Goal: Transaction & Acquisition: Purchase product/service

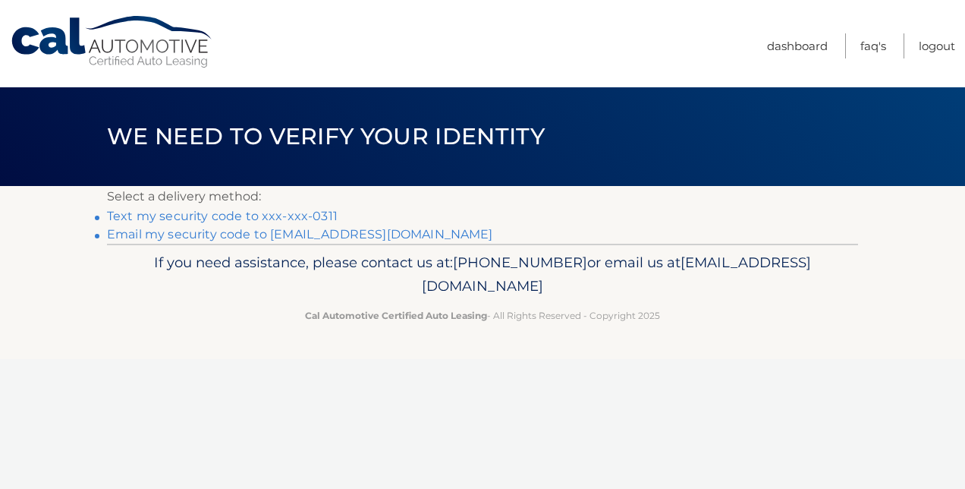
click at [216, 214] on link "Text my security code to xxx-xxx-0311" at bounding box center [222, 216] width 231 height 14
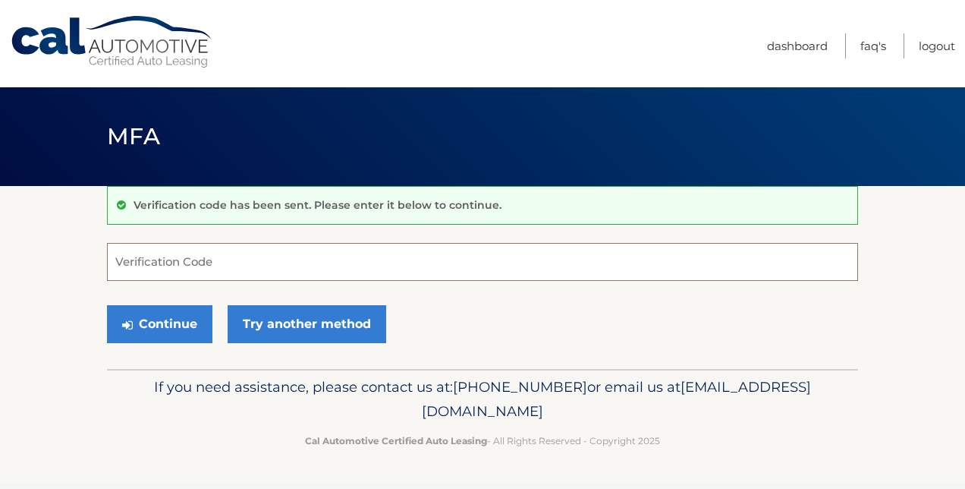
click at [181, 272] on input "Verification Code" at bounding box center [482, 262] width 751 height 38
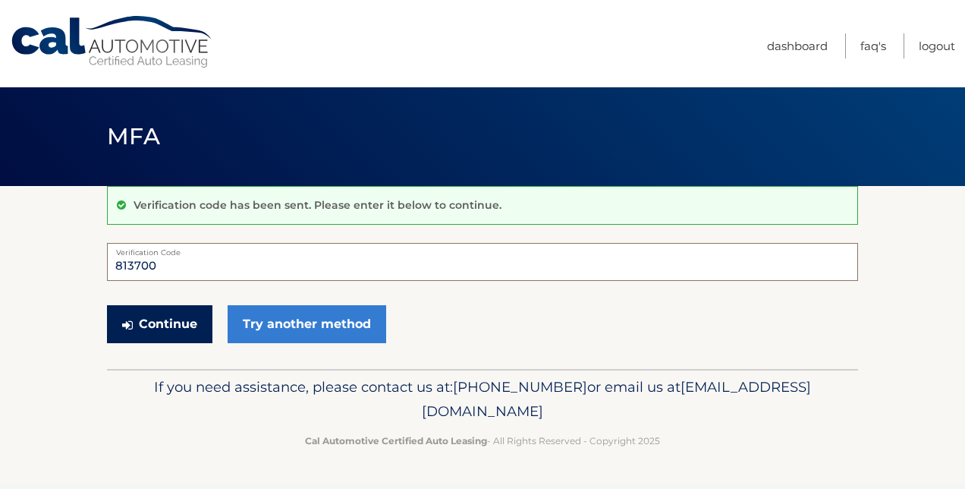
type input "813700"
click at [165, 324] on button "Continue" at bounding box center [160, 324] width 106 height 38
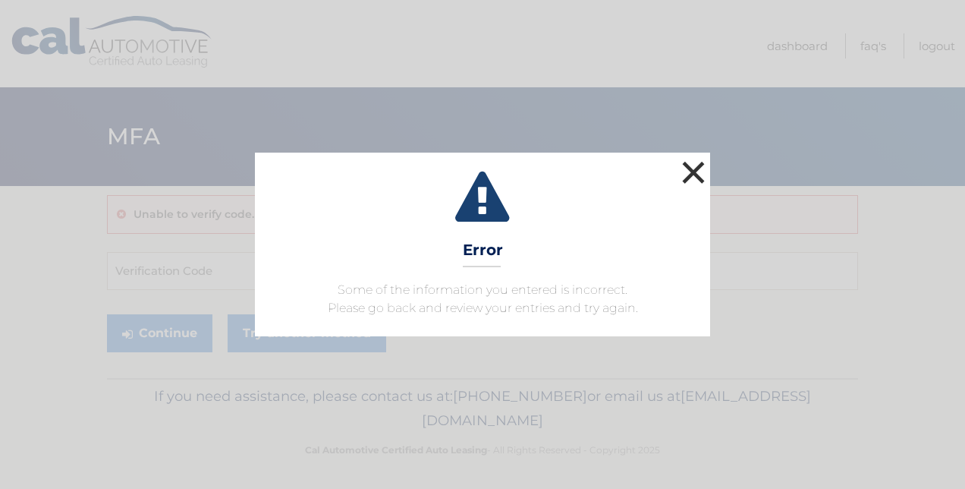
click at [695, 175] on button "×" at bounding box center [694, 172] width 30 height 30
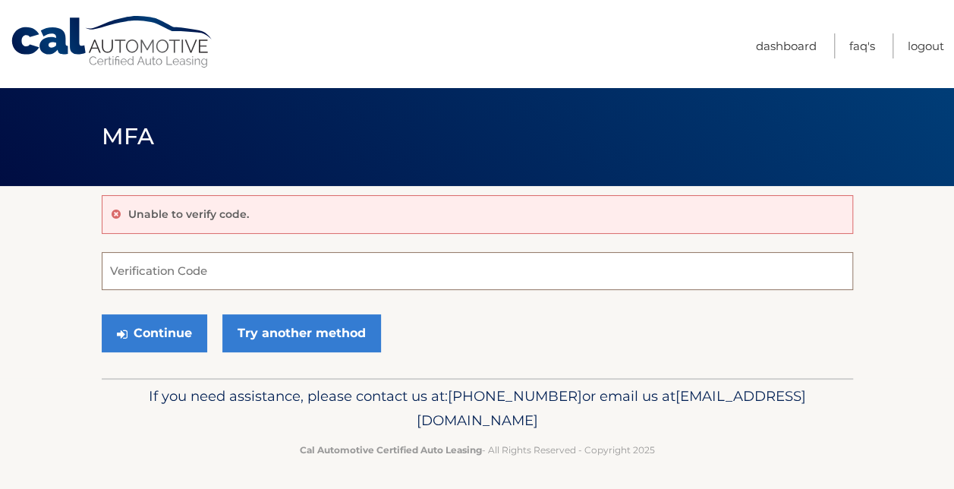
click at [138, 273] on input "Verification Code" at bounding box center [477, 271] width 751 height 38
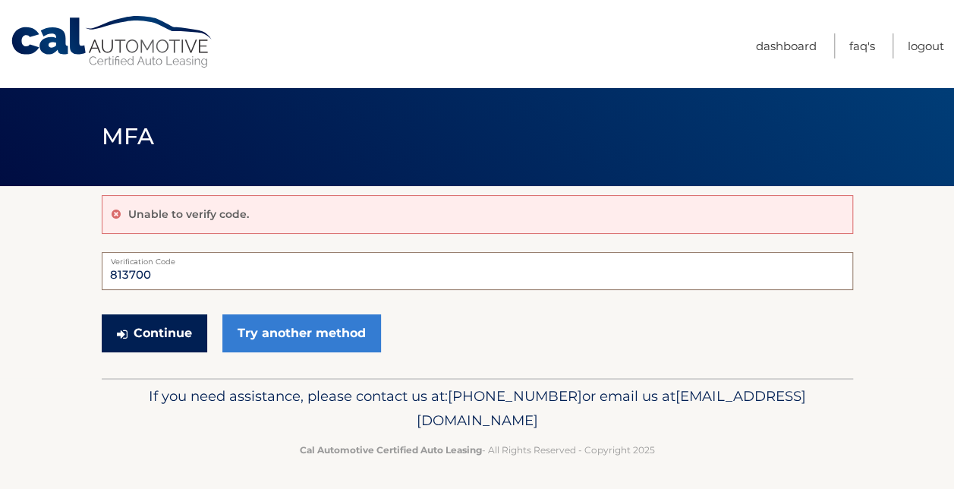
type input "813700"
click at [152, 339] on button "Continue" at bounding box center [155, 333] width 106 height 38
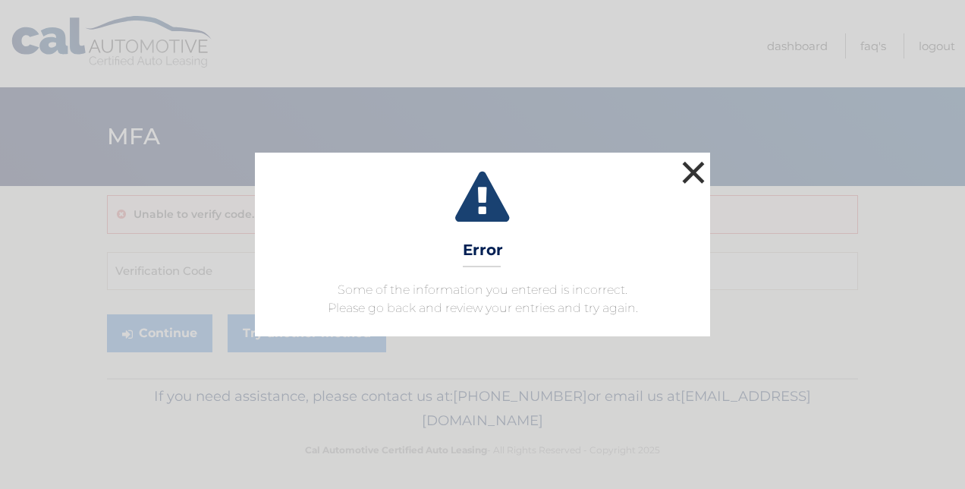
click at [699, 162] on button "×" at bounding box center [694, 172] width 30 height 30
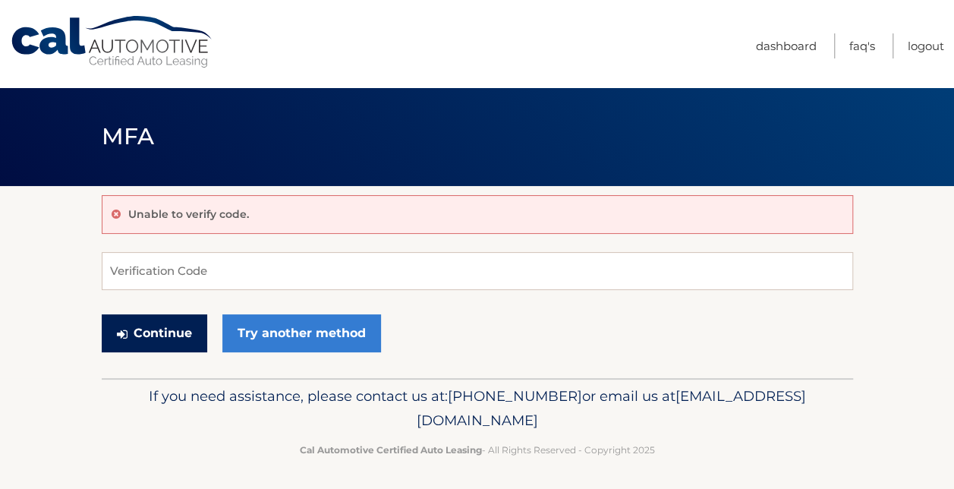
click at [195, 343] on button "Continue" at bounding box center [155, 333] width 106 height 38
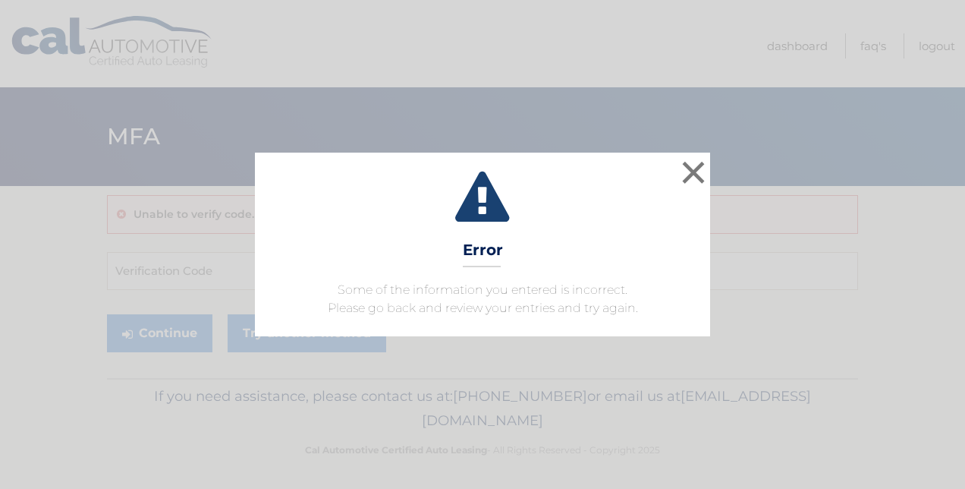
click at [254, 323] on div "× Error Some of the information you entered is incorrect. Please go back and re…" at bounding box center [482, 245] width 953 height 184
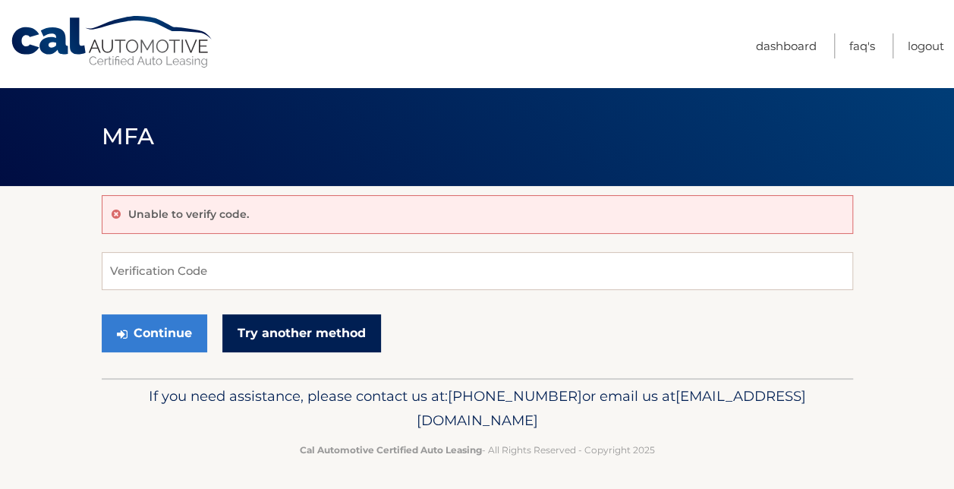
click at [308, 320] on link "Try another method" at bounding box center [301, 333] width 159 height 38
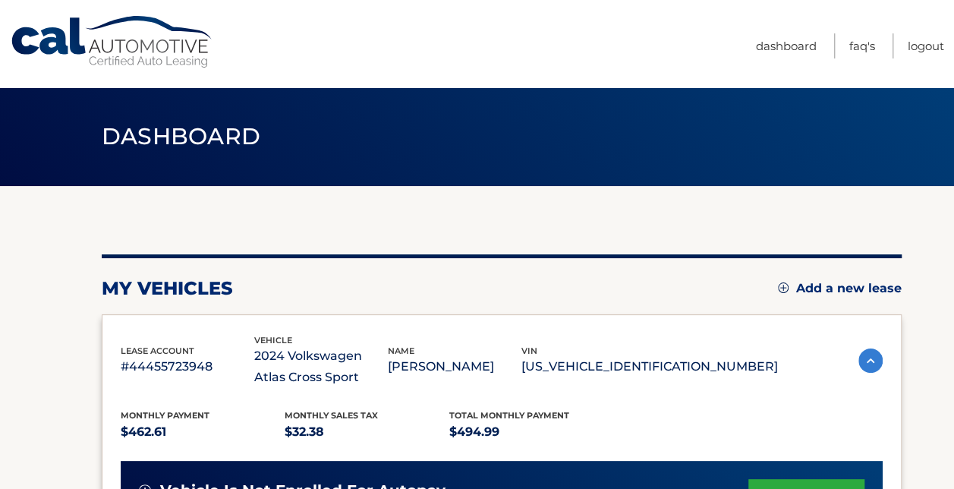
click at [641, 281] on div "my vehicles Add a new lease" at bounding box center [502, 288] width 800 height 23
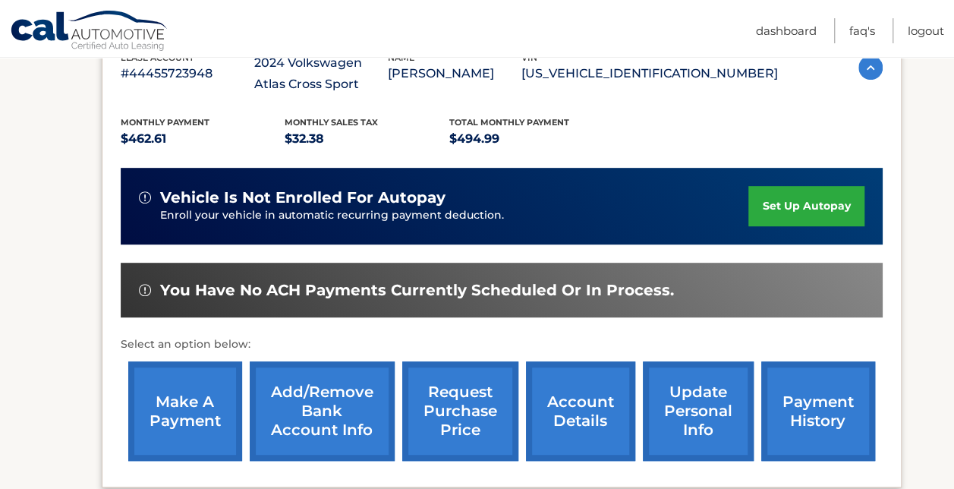
scroll to position [292, 0]
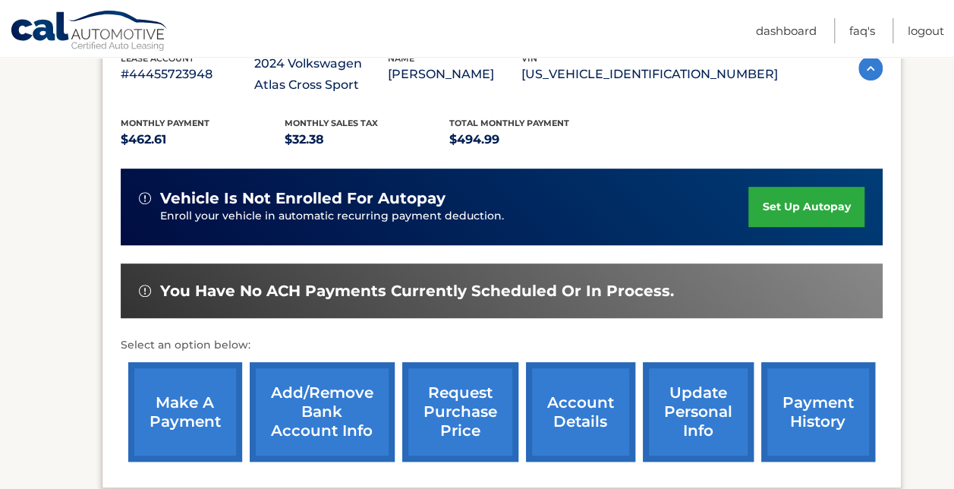
click at [204, 418] on link "make a payment" at bounding box center [185, 411] width 114 height 99
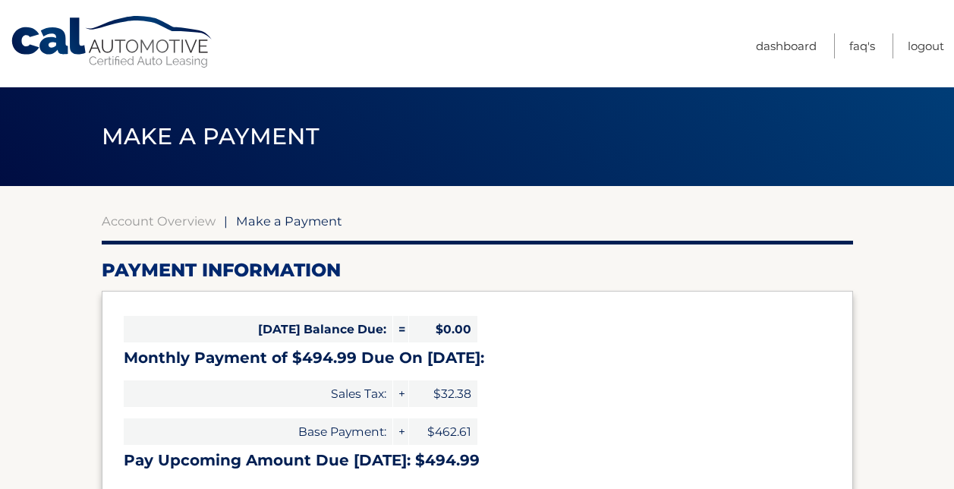
select select "ZTFhYmE3ODQtN2ZkOS00YmViLWI3NTUtMzIyZThhNzM4Nzdi"
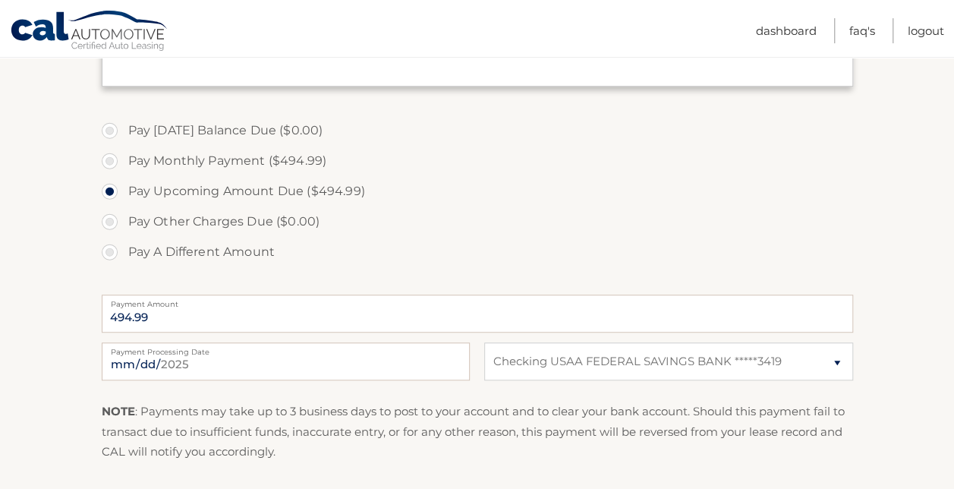
scroll to position [411, 0]
click at [162, 361] on input "2025-09-22" at bounding box center [286, 361] width 368 height 38
click at [164, 363] on input "2025-09-30" at bounding box center [286, 361] width 368 height 38
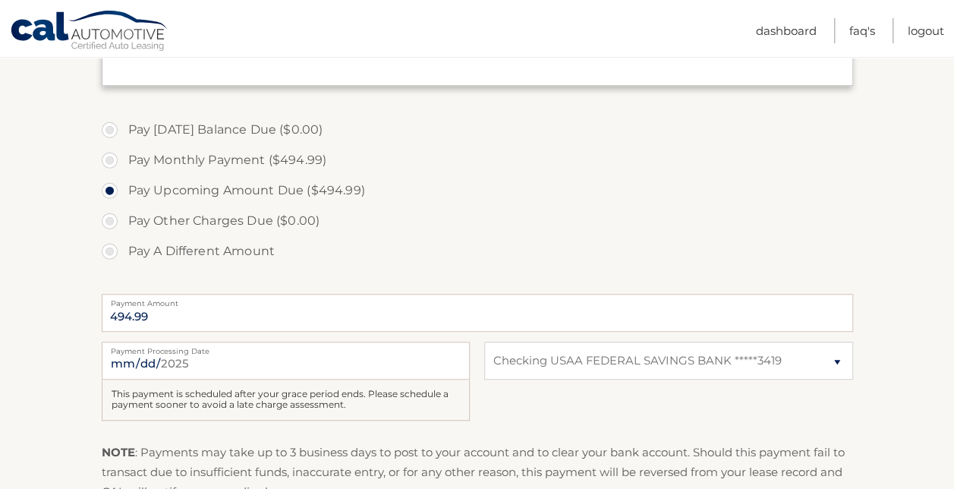
drag, startPoint x: 202, startPoint y: 301, endPoint x: 152, endPoint y: 360, distance: 77.6
click at [152, 360] on fieldset "Pay Today's Balance Due ($0.00) Pay Monthly Payment ($494.99) Pay Upcoming Amou…" at bounding box center [477, 355] width 751 height 490
click at [152, 360] on input "2025-10-09" at bounding box center [286, 361] width 368 height 38
click at [152, 358] on input "2025-10-07" at bounding box center [286, 361] width 368 height 38
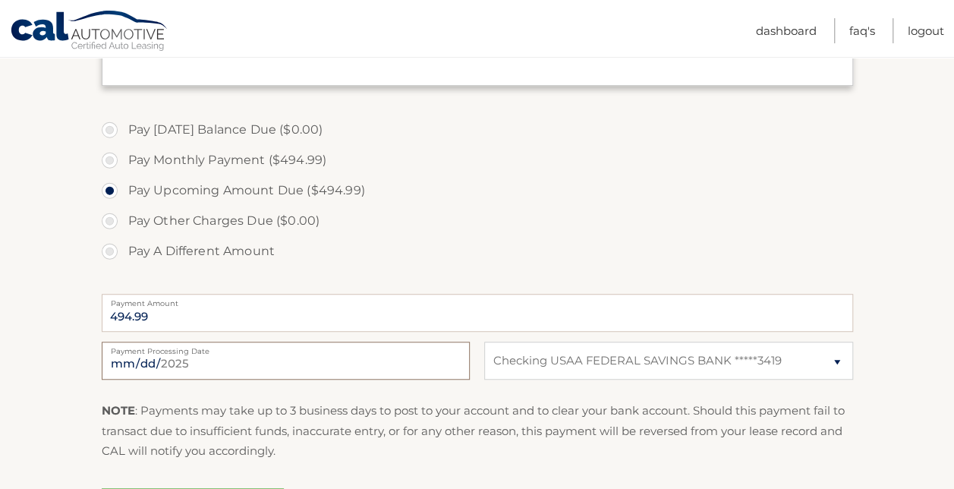
click at [170, 363] on input "2025-10-06" at bounding box center [286, 361] width 368 height 38
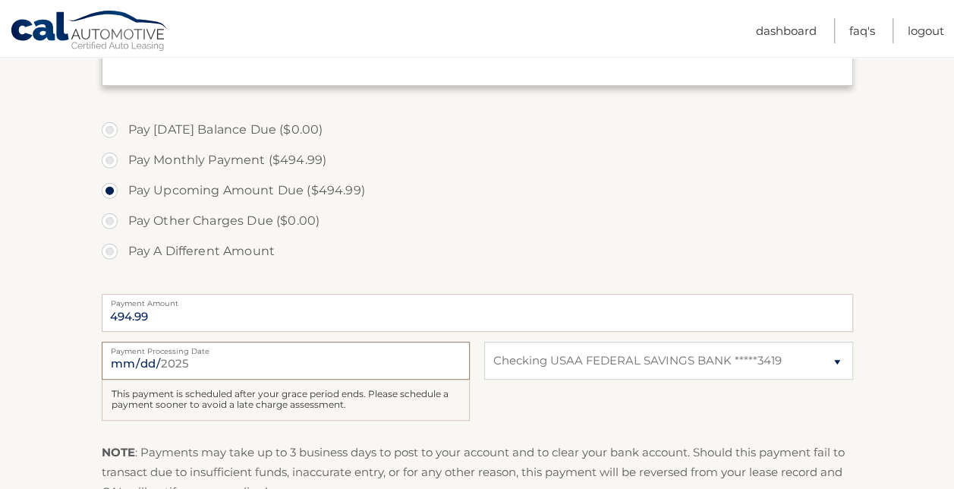
click at [150, 355] on input "2025-10-07" at bounding box center [286, 361] width 368 height 38
type input "2025-10-06"
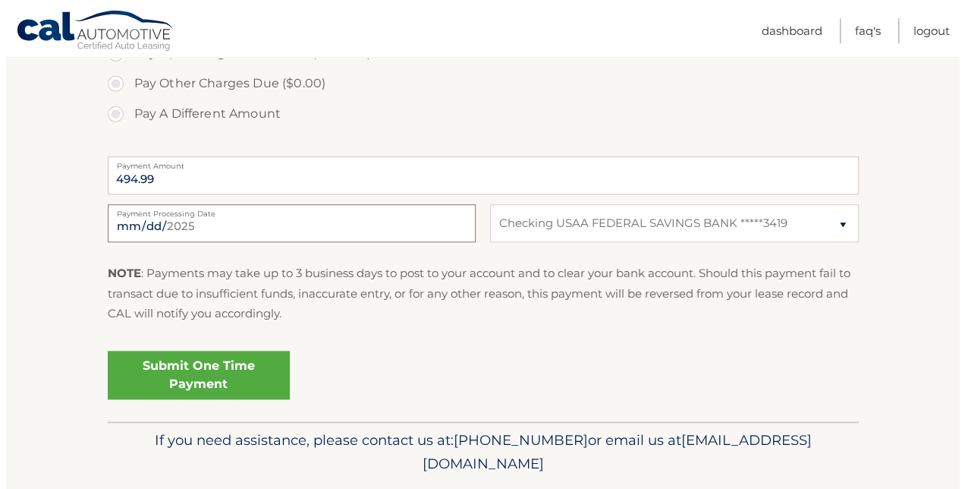
scroll to position [549, 0]
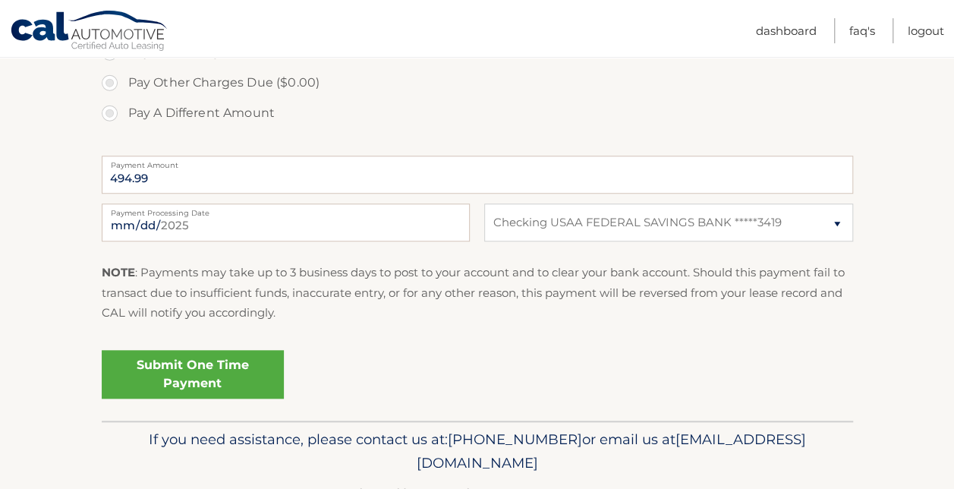
click at [160, 365] on link "Submit One Time Payment" at bounding box center [193, 374] width 182 height 49
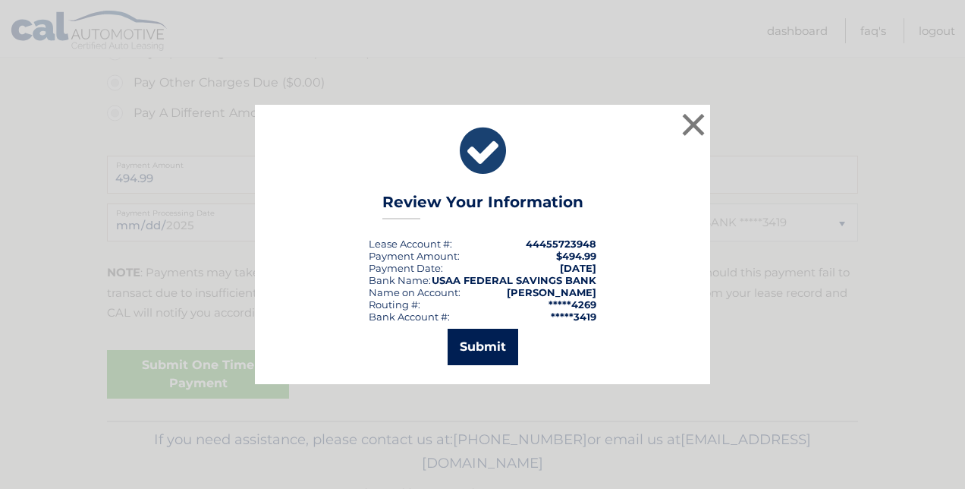
click at [485, 355] on button "Submit" at bounding box center [483, 347] width 71 height 36
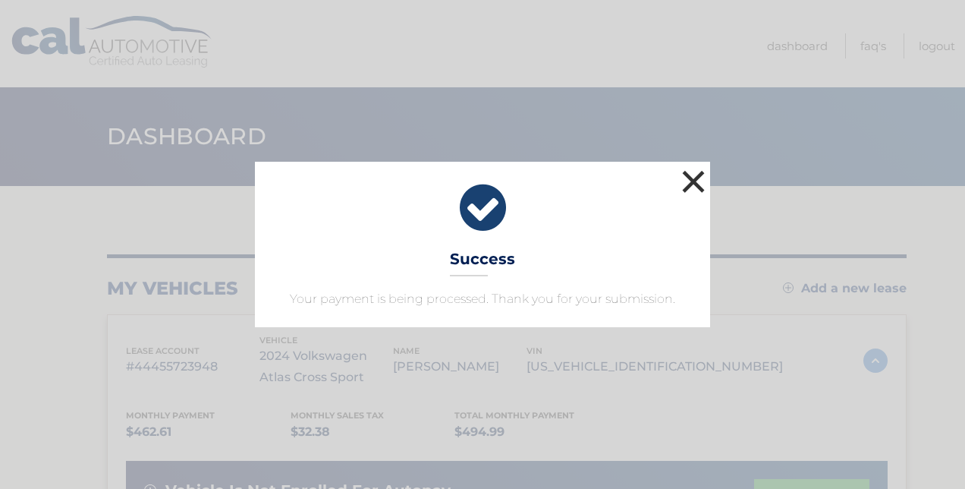
click at [696, 176] on button "×" at bounding box center [694, 181] width 30 height 30
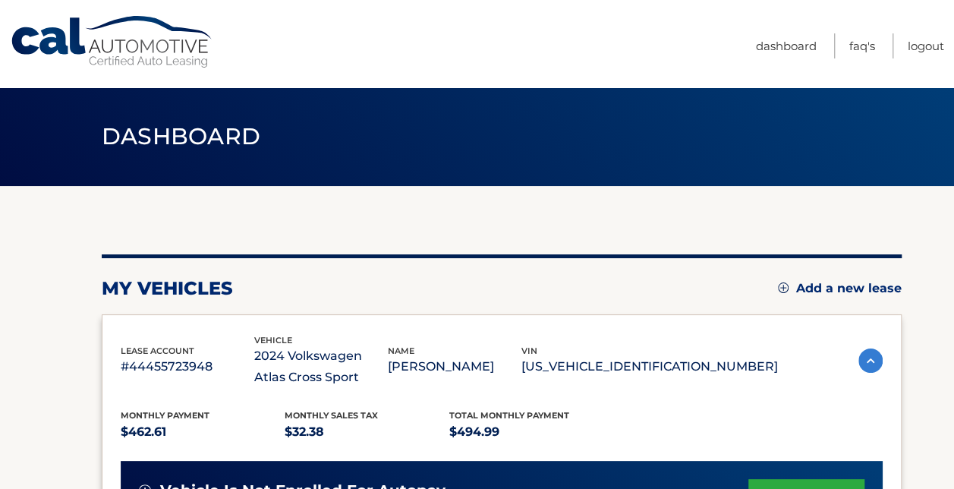
click at [696, 176] on header "Dashboard" at bounding box center [477, 136] width 751 height 99
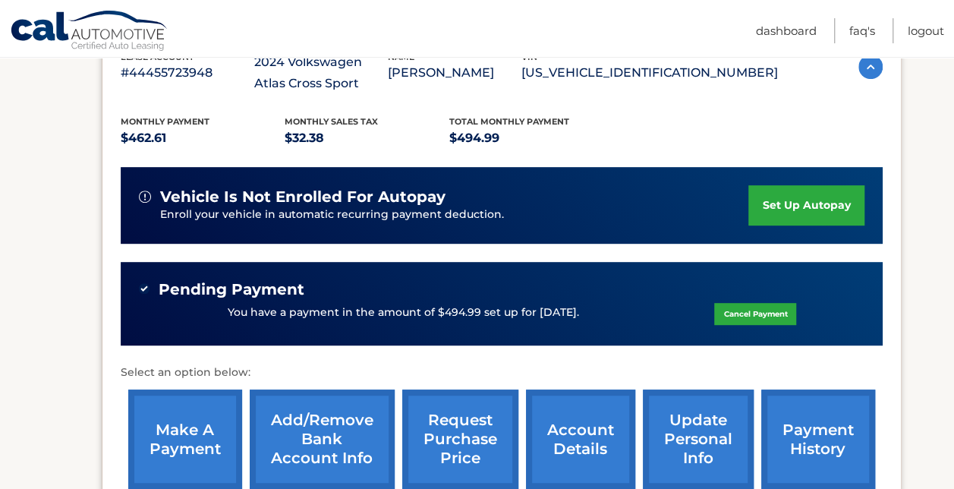
scroll to position [295, 0]
